Goal: Information Seeking & Learning: Learn about a topic

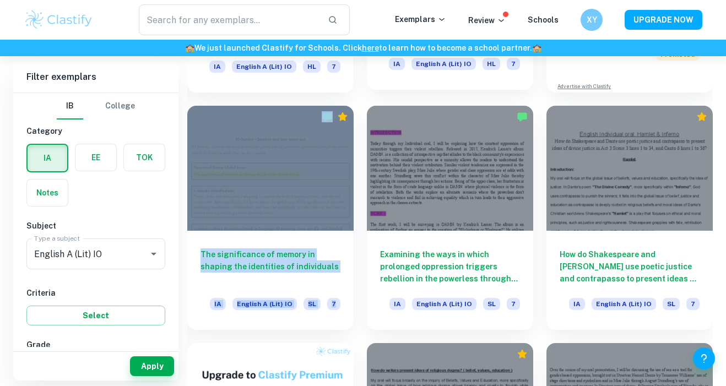
scroll to position [629, 0]
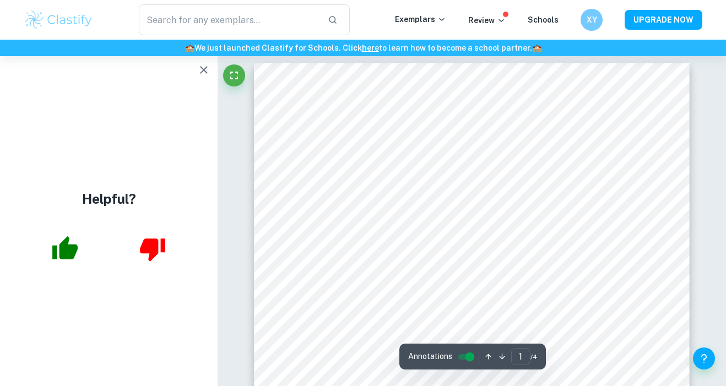
scroll to position [7, 0]
click at [200, 68] on icon "button" at bounding box center [203, 69] width 13 height 13
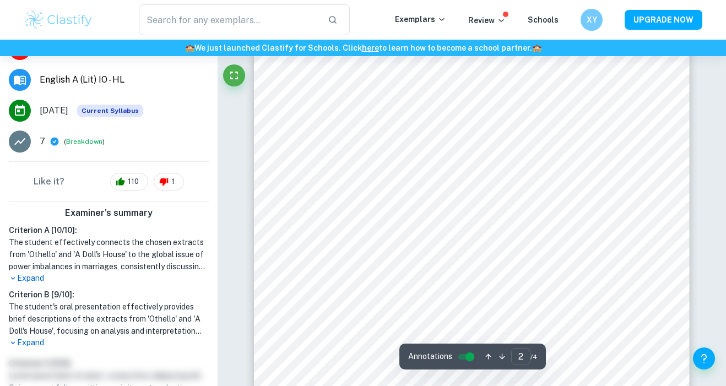
scroll to position [959, 0]
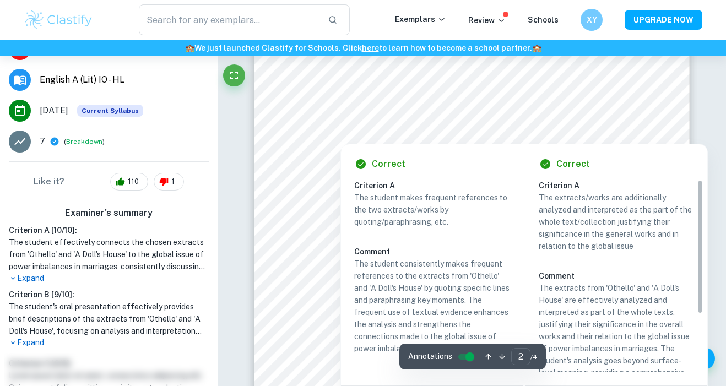
type input "1"
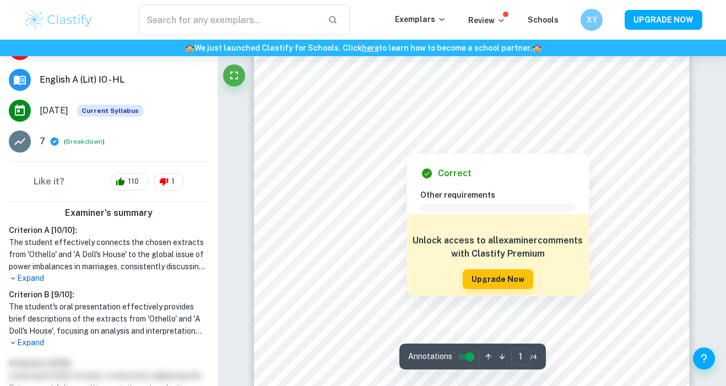
scroll to position [15, 0]
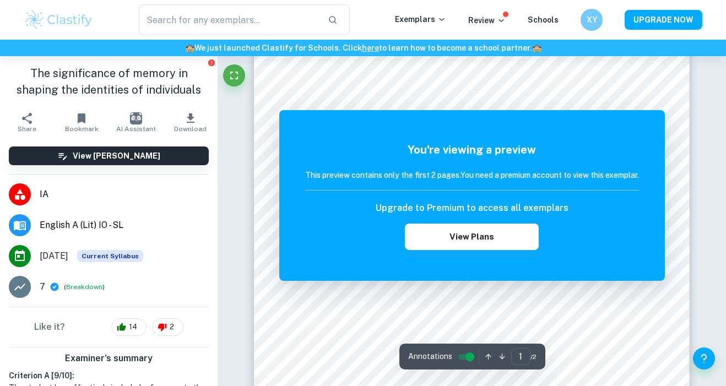
scroll to position [191, 0]
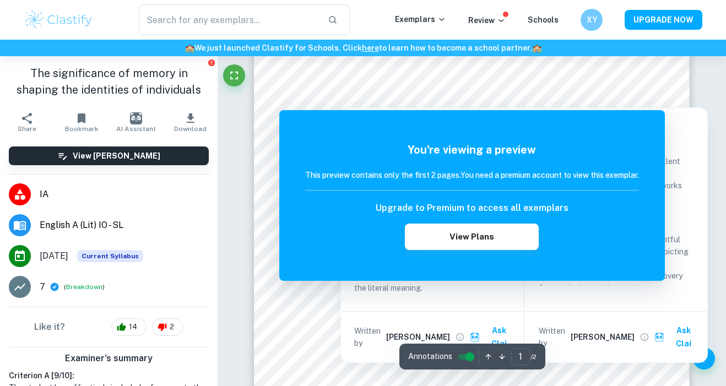
click at [474, 62] on div at bounding box center [465, 67] width 308 height 12
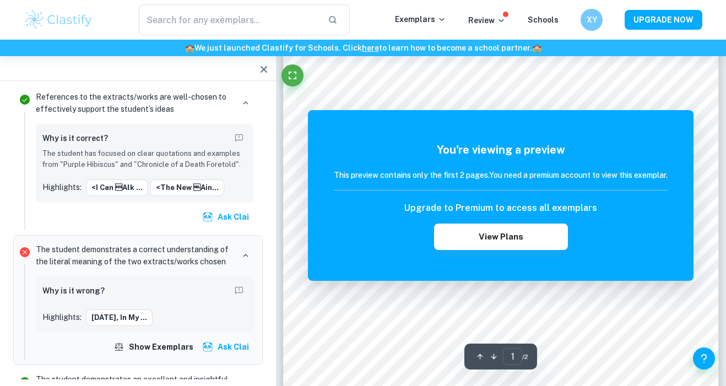
scroll to position [237, 0]
